Goal: Task Accomplishment & Management: Manage account settings

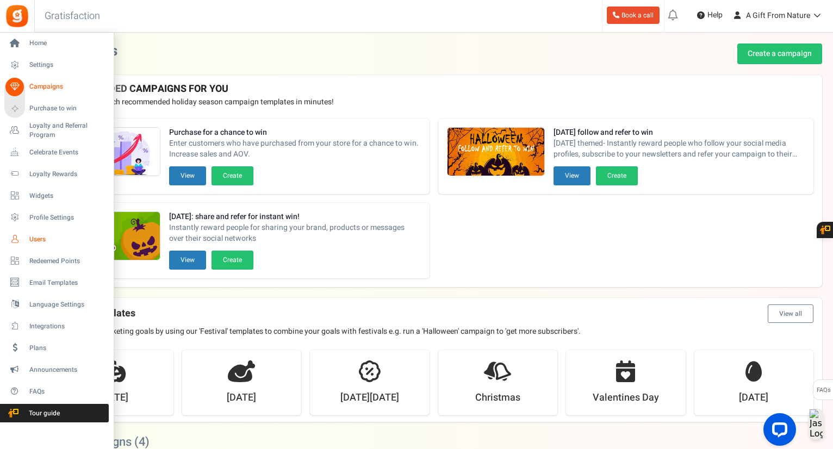
click at [49, 233] on link "Users" at bounding box center [56, 239] width 104 height 18
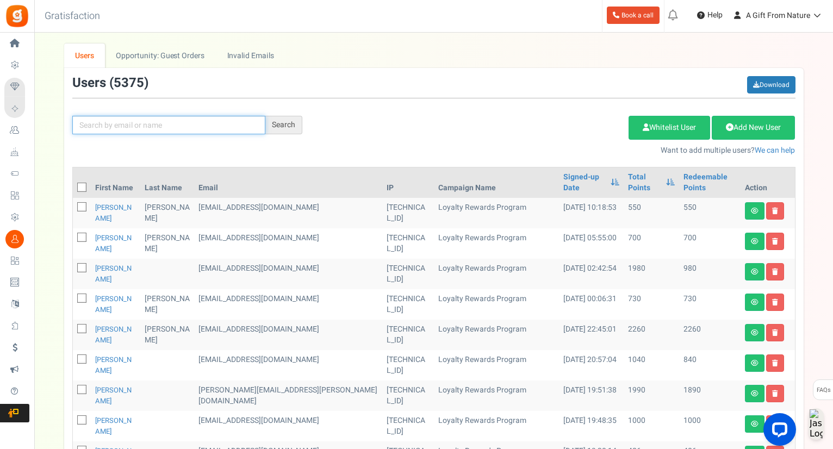
click at [155, 127] on input "text" at bounding box center [168, 125] width 193 height 18
click at [138, 116] on input "text" at bounding box center [168, 125] width 193 height 18
click at [263, 121] on input "text" at bounding box center [168, 125] width 193 height 18
click at [247, 122] on input "text" at bounding box center [168, 125] width 193 height 18
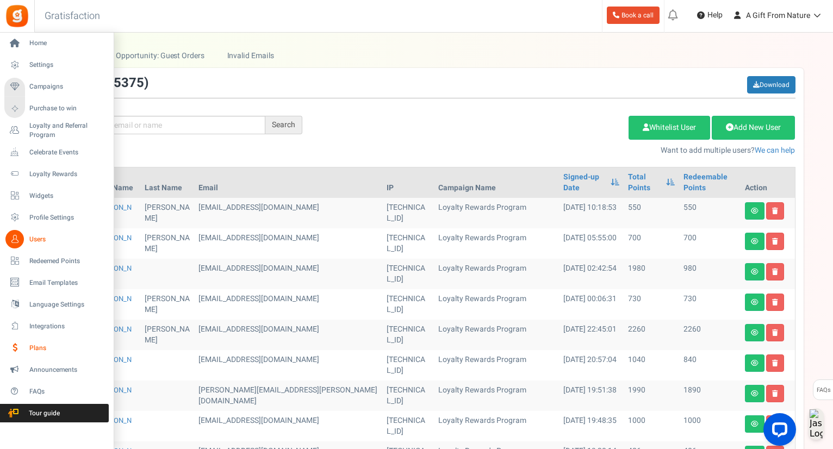
click at [40, 349] on span "Plans" at bounding box center [67, 348] width 76 height 9
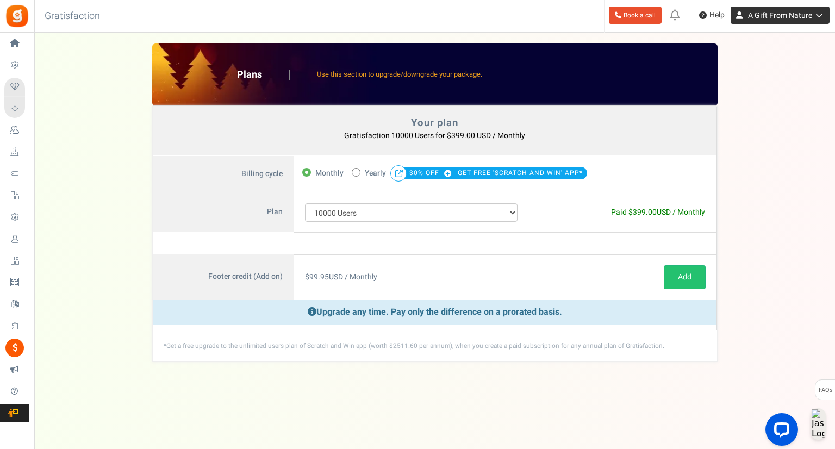
click at [782, 16] on span "A Gift From Nature" at bounding box center [780, 15] width 64 height 11
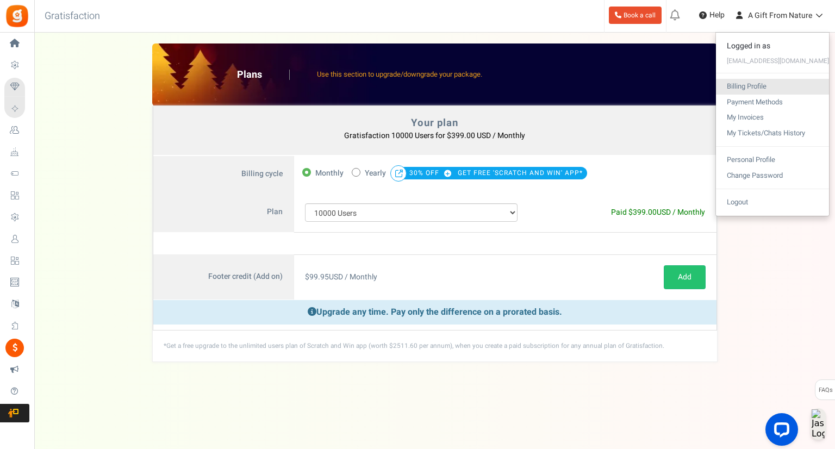
click at [762, 83] on link "Billing Profile" at bounding box center [772, 87] width 113 height 16
